Goal: Task Accomplishment & Management: Manage account settings

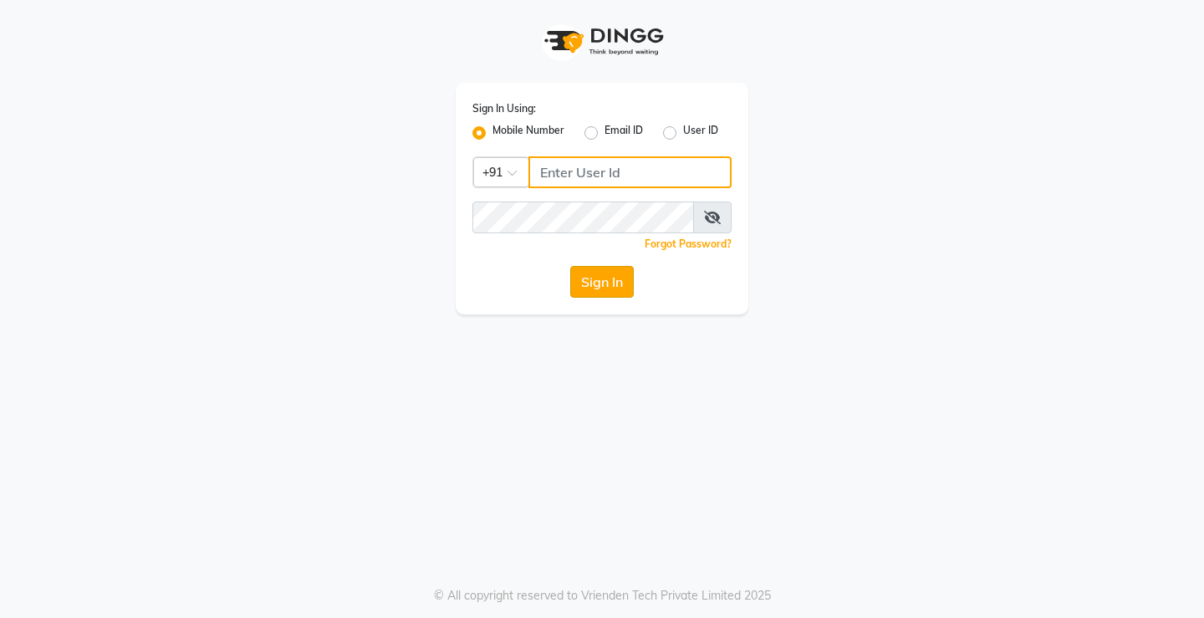
type input "8767973651"
click at [592, 285] on button "Sign In" at bounding box center [602, 282] width 64 height 32
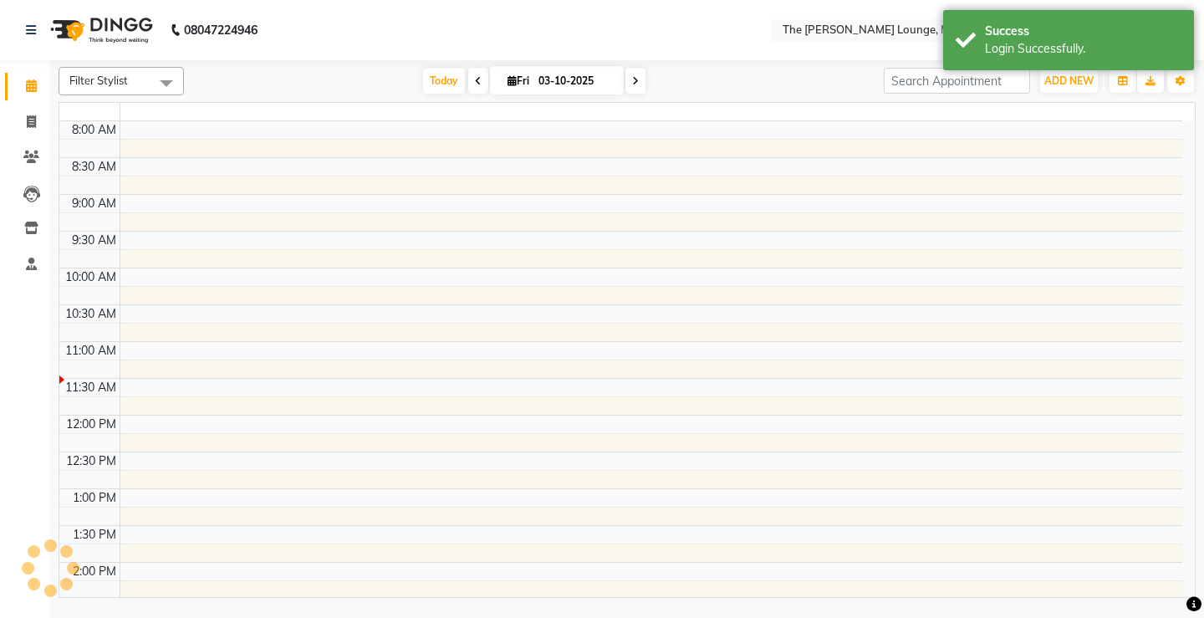
select select "en"
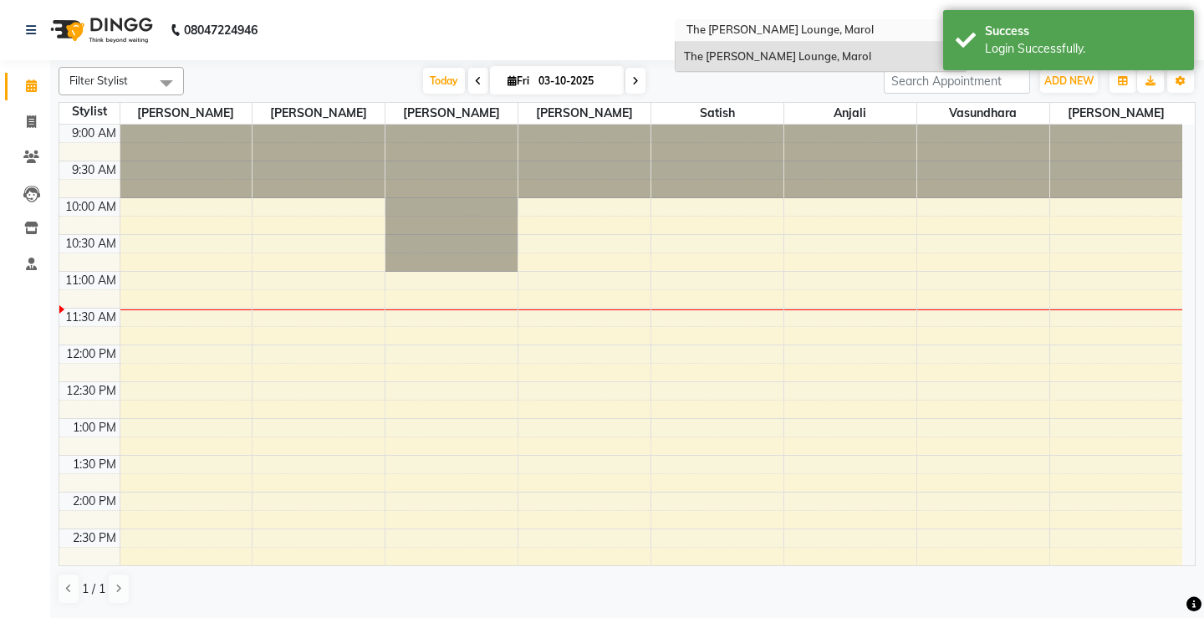
click at [834, 34] on input "text" at bounding box center [804, 31] width 242 height 17
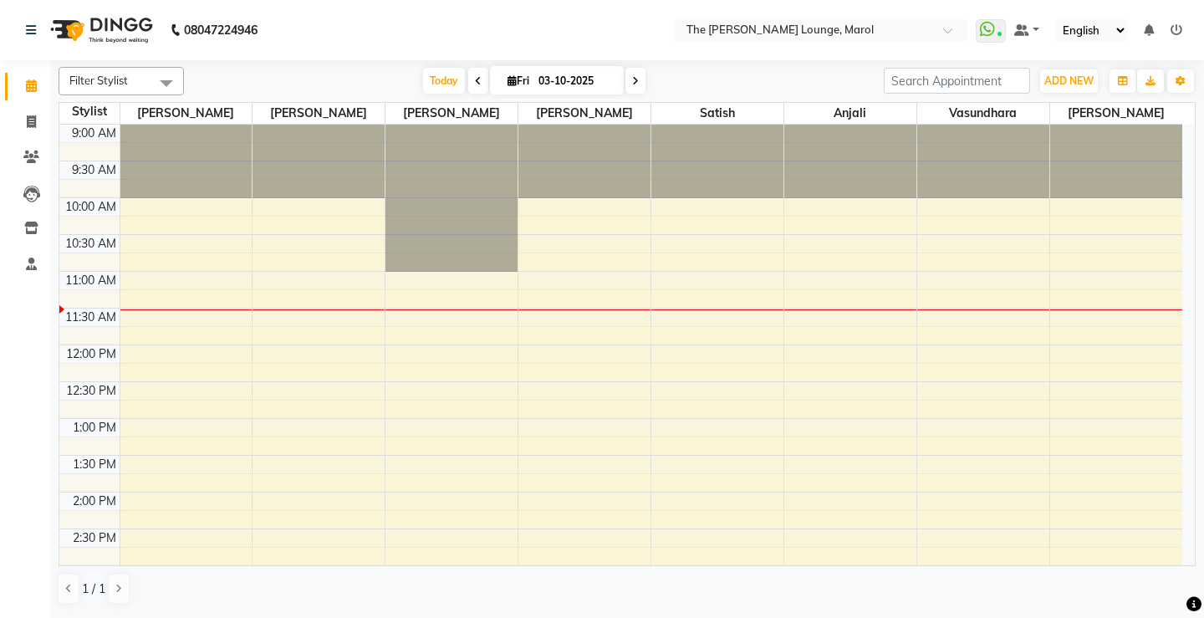
click at [1174, 28] on icon at bounding box center [1176, 30] width 12 height 12
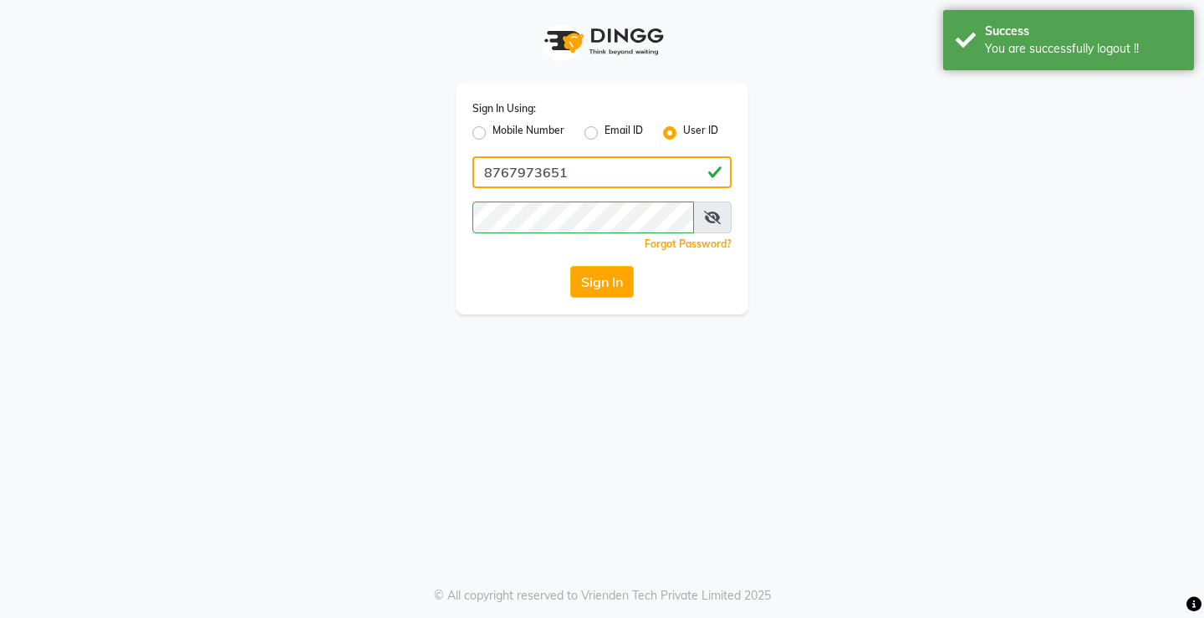
click at [581, 157] on input "8767973651" at bounding box center [601, 172] width 259 height 32
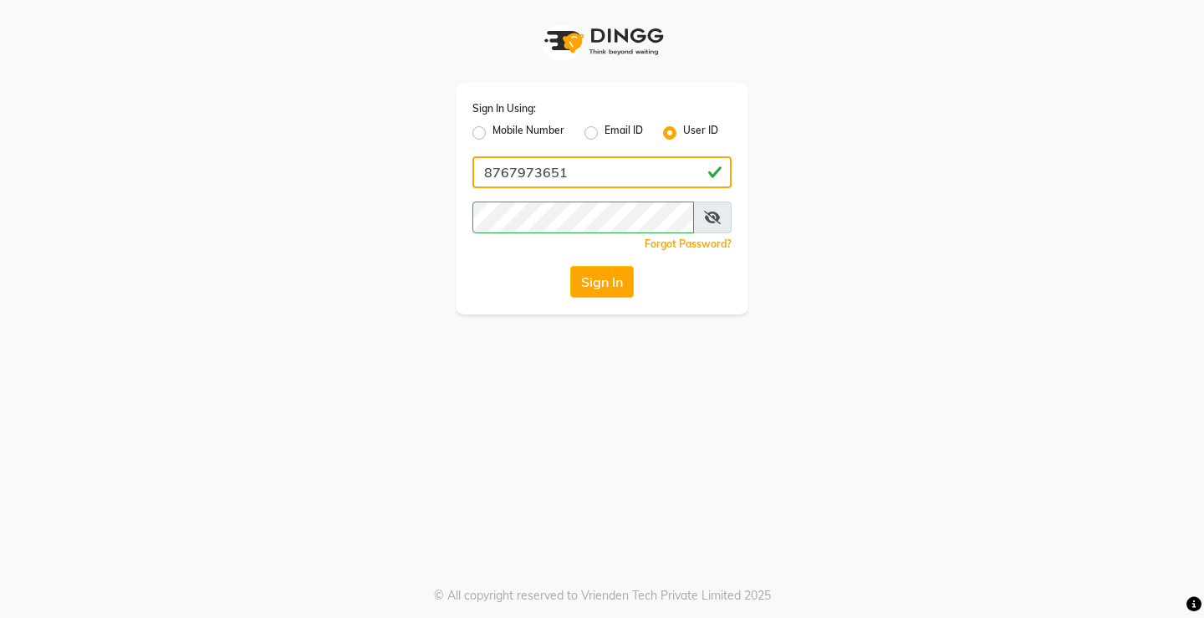
type input "[PERSON_NAME]"
click at [598, 288] on button "Sign In" at bounding box center [602, 282] width 64 height 32
